Goal: Task Accomplishment & Management: Manage account settings

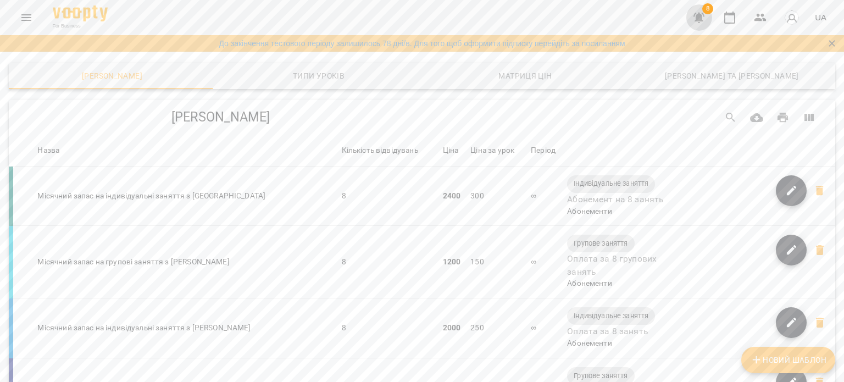
click at [697, 15] on icon "button" at bounding box center [698, 18] width 11 height 10
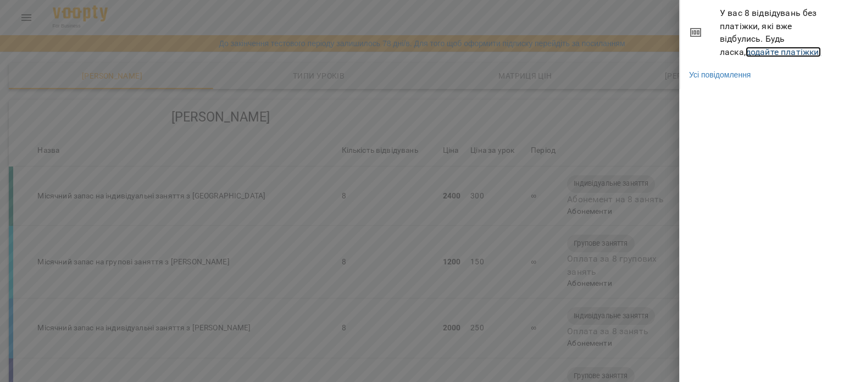
click at [747, 47] on link "додайте платіжки!" at bounding box center [784, 52] width 76 height 10
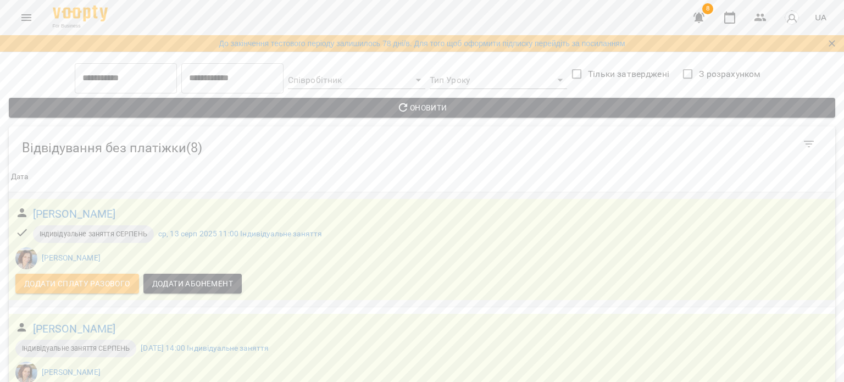
click at [112, 287] on span "Додати сплату разового" at bounding box center [77, 283] width 106 height 13
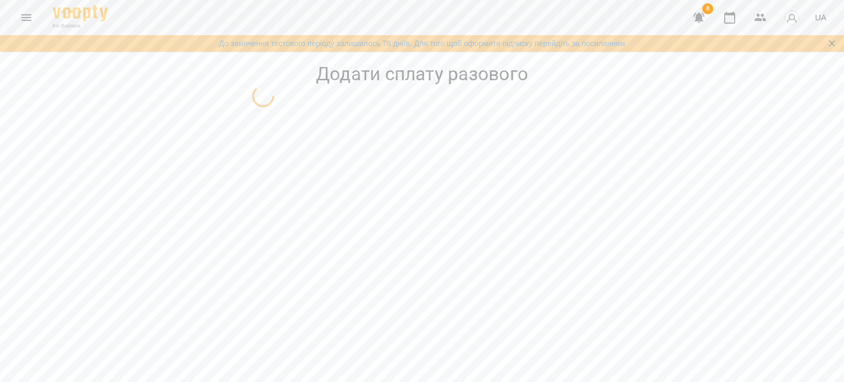
select select "**********"
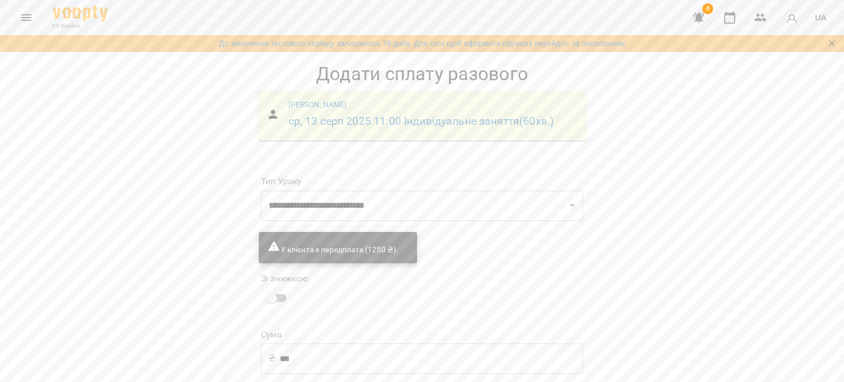
scroll to position [75, 0]
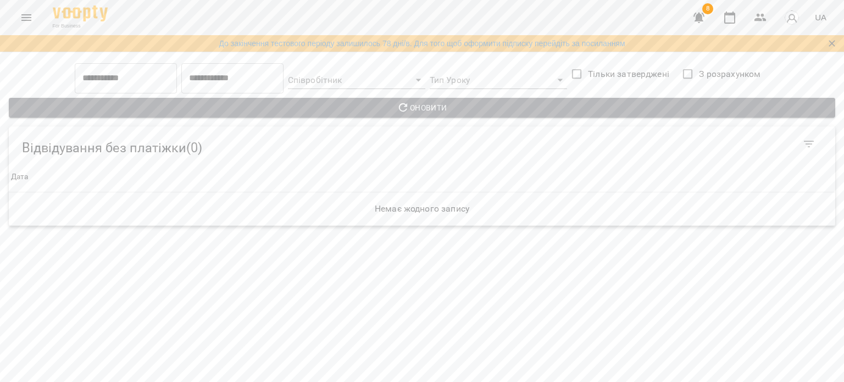
click at [609, 101] on span "Оновити" at bounding box center [422, 107] width 809 height 13
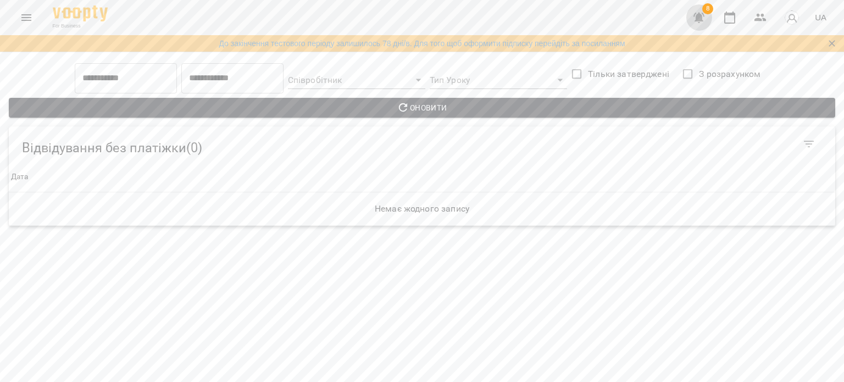
click at [699, 23] on icon "button" at bounding box center [698, 18] width 11 height 10
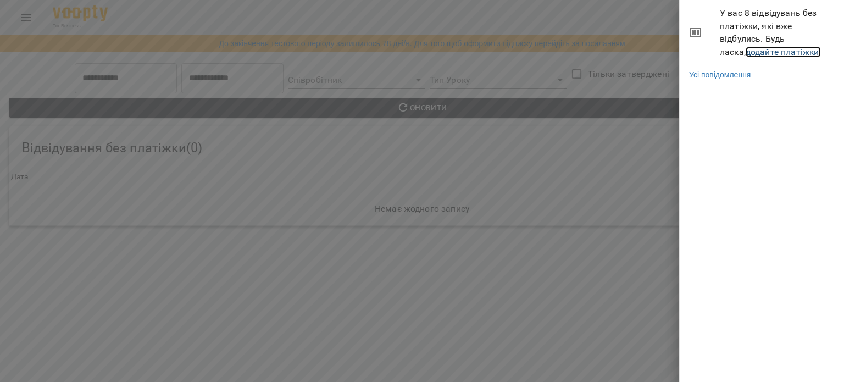
click at [769, 48] on link "додайте платіжки!" at bounding box center [784, 52] width 76 height 10
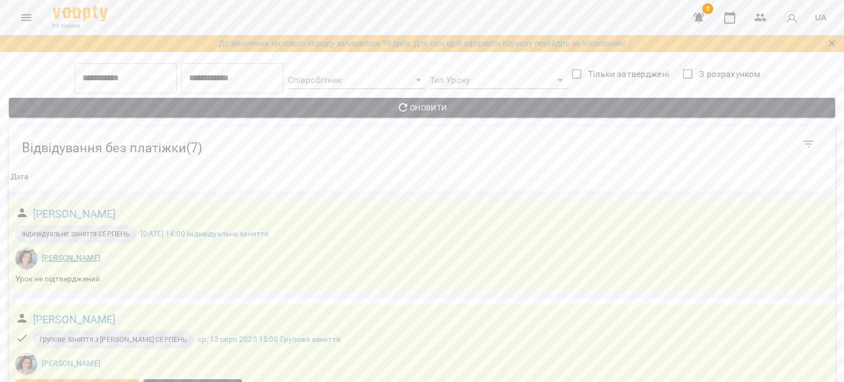
scroll to position [220, 0]
